Goal: Information Seeking & Learning: Find specific fact

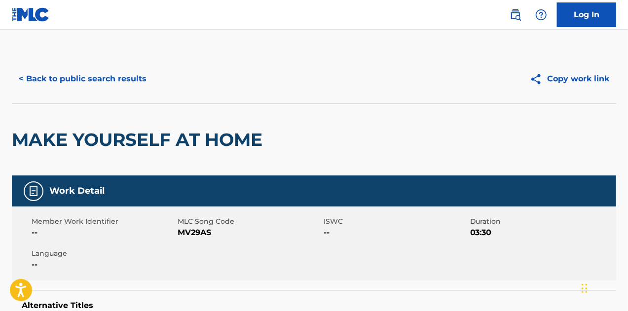
click at [116, 76] on button "< Back to public search results" at bounding box center [83, 79] width 142 height 25
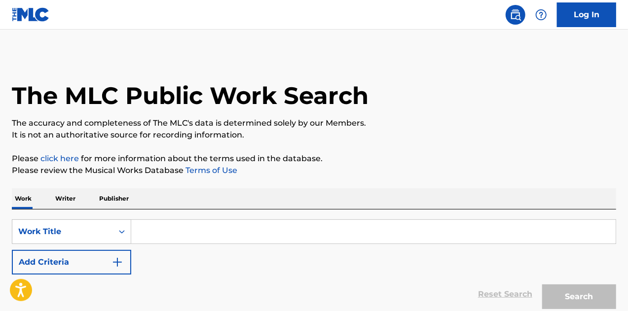
click at [192, 234] on input "Search Form" at bounding box center [373, 232] width 484 height 24
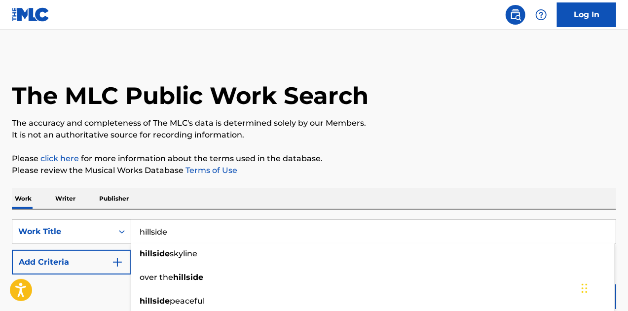
type input "hillside"
click at [98, 302] on div "Reset Search Search" at bounding box center [314, 294] width 604 height 39
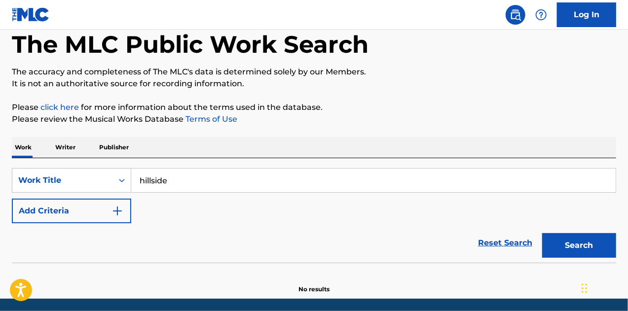
scroll to position [86, 0]
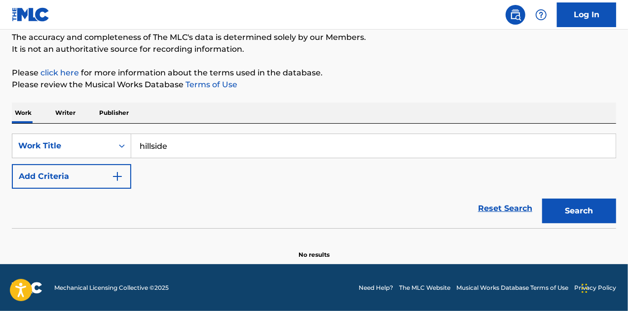
click at [567, 198] on div "Search" at bounding box center [576, 208] width 79 height 39
click at [573, 208] on button "Search" at bounding box center [579, 211] width 74 height 25
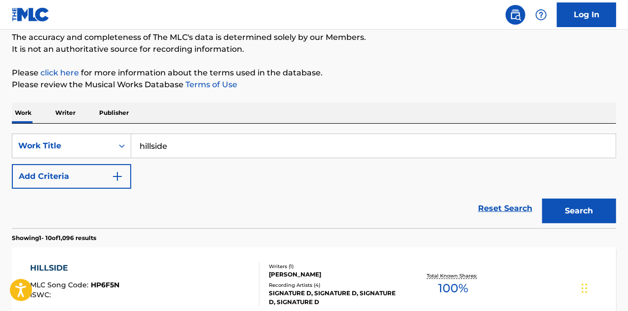
click at [105, 180] on button "Add Criteria" at bounding box center [71, 176] width 119 height 25
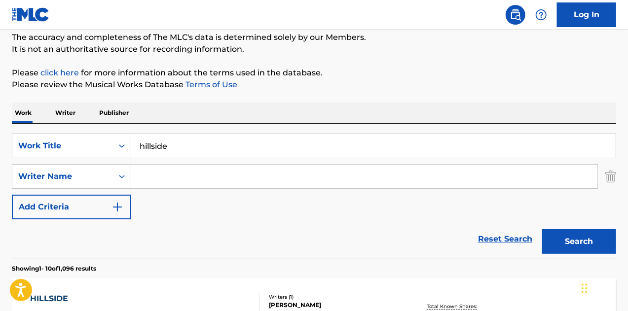
click at [181, 187] on input "Search Form" at bounding box center [364, 177] width 466 height 24
click at [196, 176] on input "Search Form" at bounding box center [364, 177] width 466 height 24
type input "[PERSON_NAME]"
click at [542, 229] on button "Search" at bounding box center [579, 241] width 74 height 25
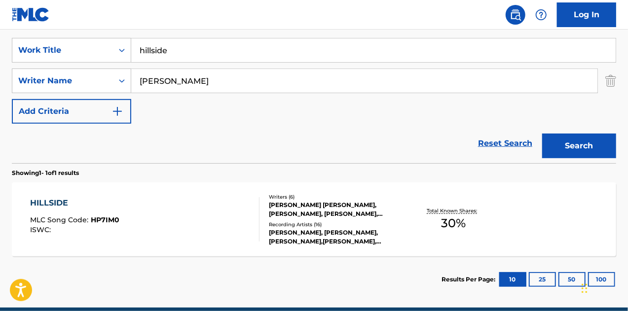
scroll to position [184, 0]
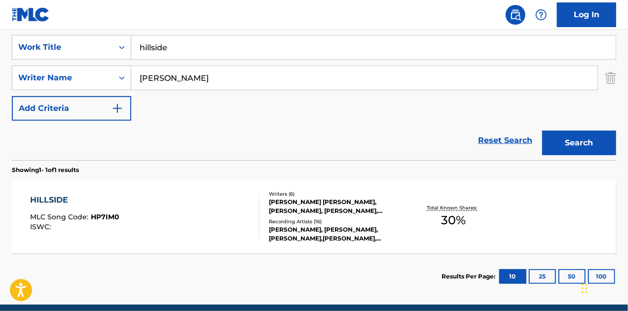
click at [196, 210] on div "HILLSIDE MLC Song Code : HP7IM0 ISWC :" at bounding box center [145, 216] width 230 height 44
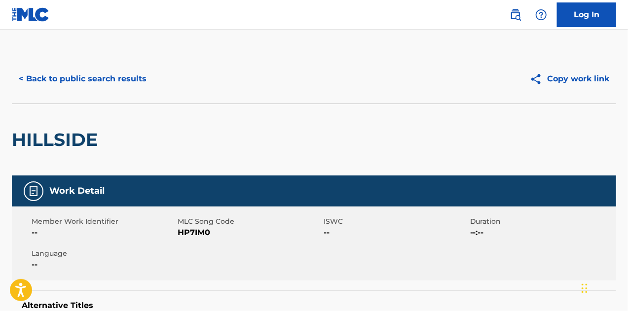
click at [116, 83] on button "< Back to public search results" at bounding box center [83, 79] width 142 height 25
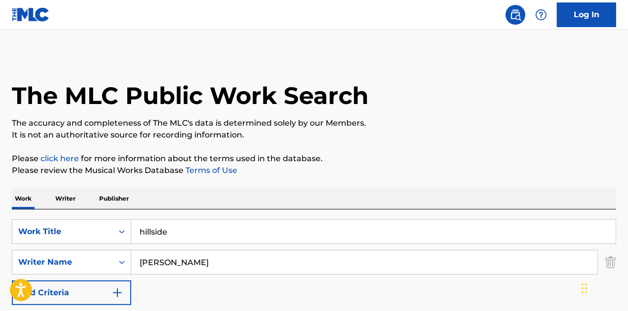
scroll to position [169, 0]
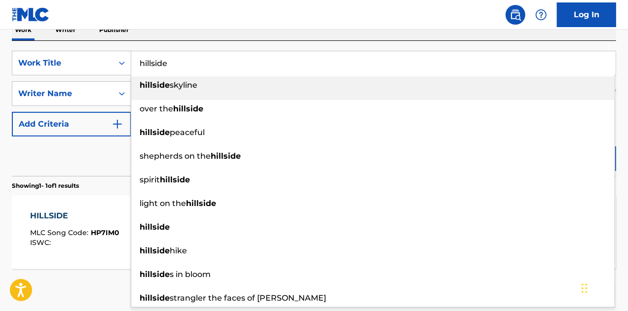
drag, startPoint x: 200, startPoint y: 65, endPoint x: 119, endPoint y: 50, distance: 82.7
click at [119, 50] on div "SearchWithCriteria363f6b9e-ebff-4441-91c9-e29f14f3d428 Work Title hillside hill…" at bounding box center [314, 108] width 604 height 135
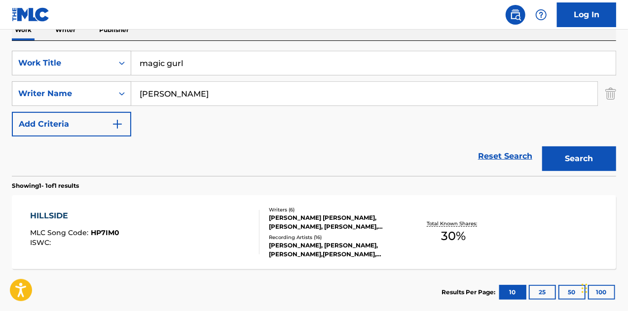
type input "magic gurl"
click at [592, 168] on button "Search" at bounding box center [579, 158] width 74 height 25
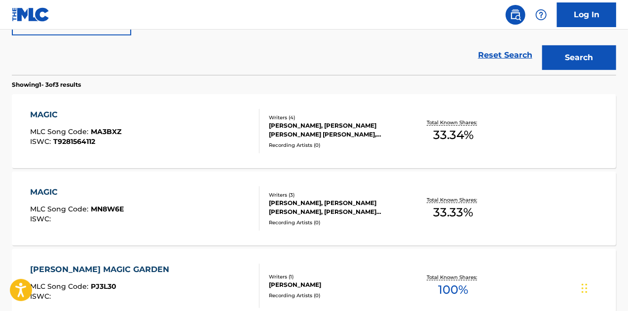
scroll to position [182, 0]
